Goal: Transaction & Acquisition: Purchase product/service

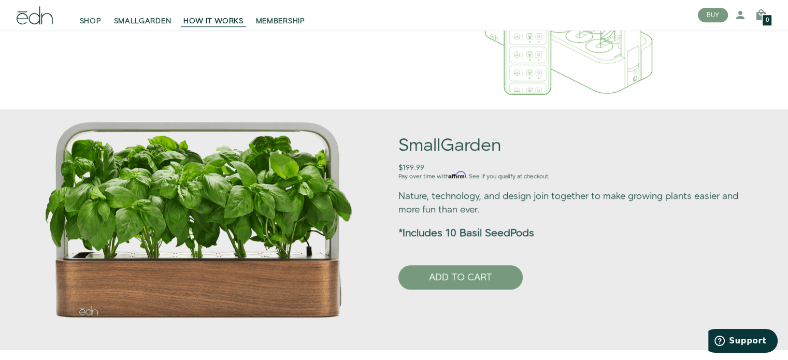
scroll to position [518, 0]
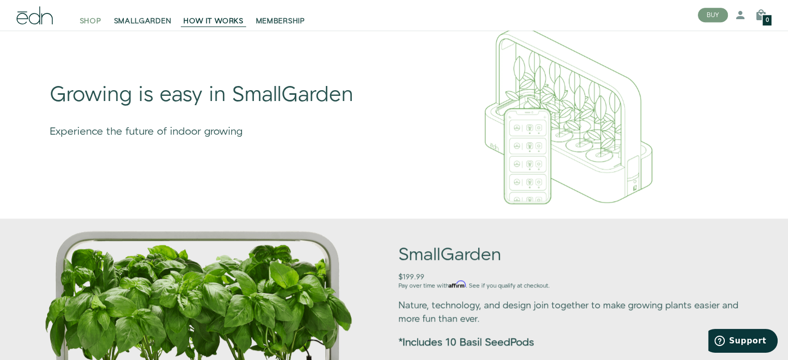
click at [92, 22] on span "SHOP" at bounding box center [91, 22] width 22 height 10
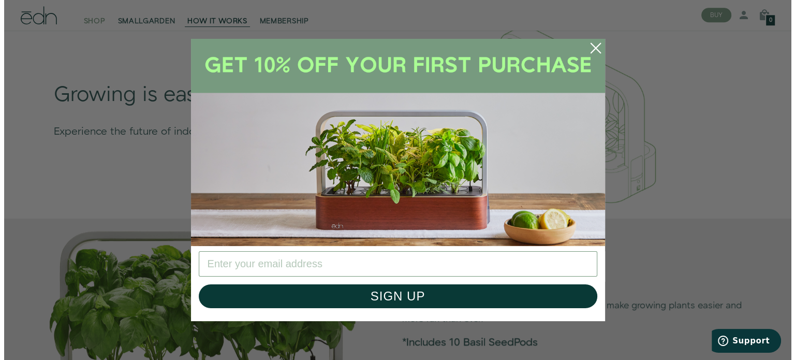
scroll to position [522, 0]
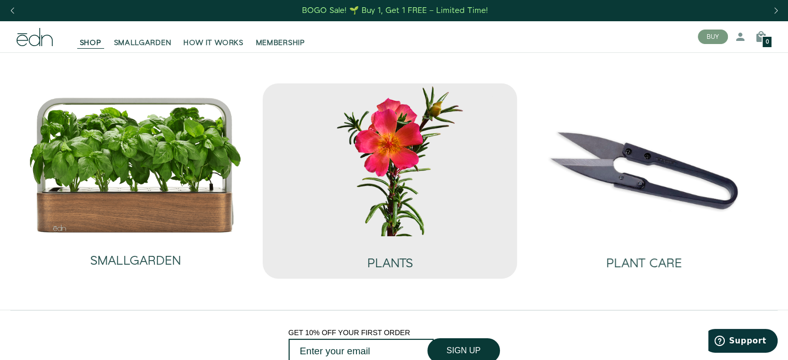
click at [394, 149] on img at bounding box center [390, 159] width 238 height 153
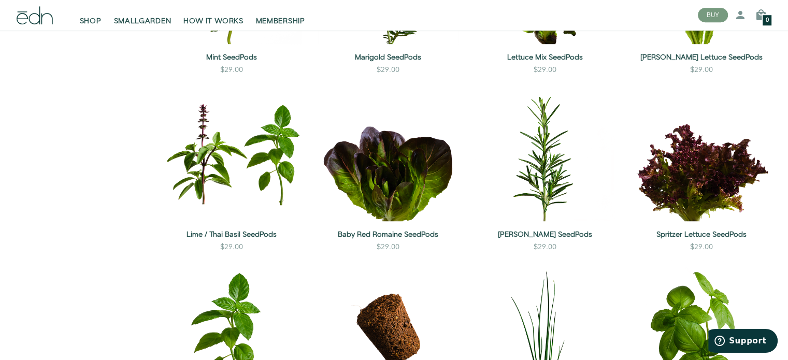
scroll to position [673, 0]
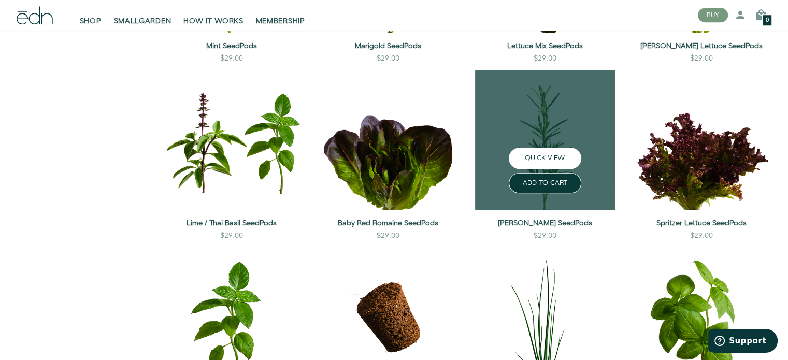
click at [548, 157] on button "QUICK VIEW" at bounding box center [544, 158] width 72 height 21
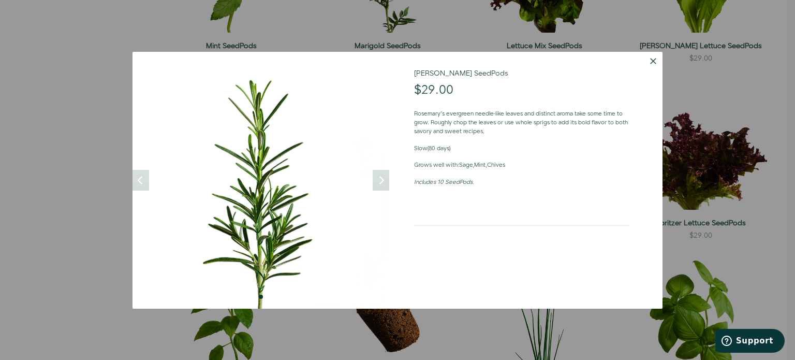
click at [651, 63] on button "Dismiss" at bounding box center [653, 61] width 19 height 19
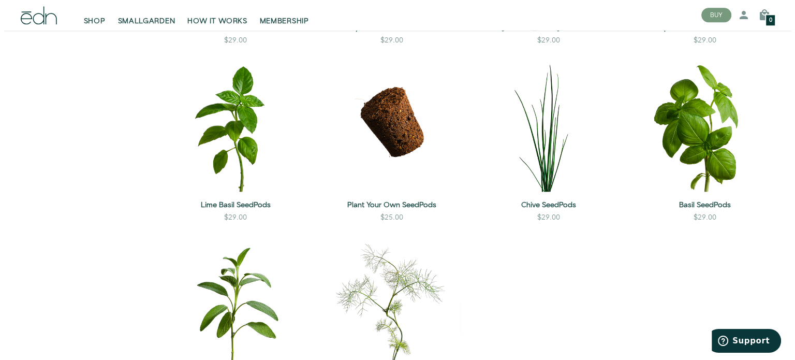
scroll to position [880, 0]
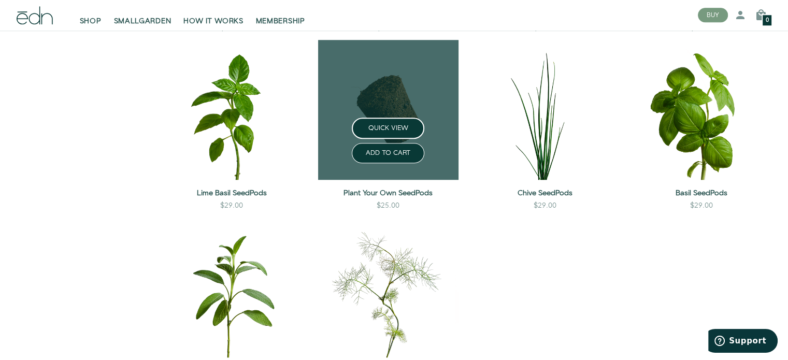
click at [389, 101] on link at bounding box center [388, 110] width 140 height 140
